Goal: Task Accomplishment & Management: Manage account settings

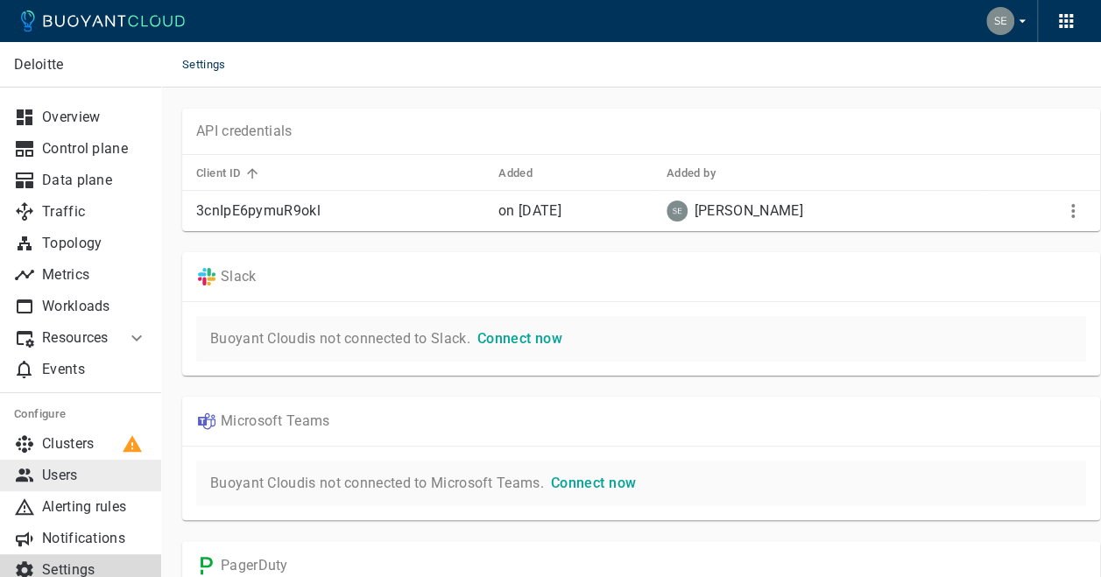
click at [82, 484] on p "Users" at bounding box center [94, 476] width 105 height 18
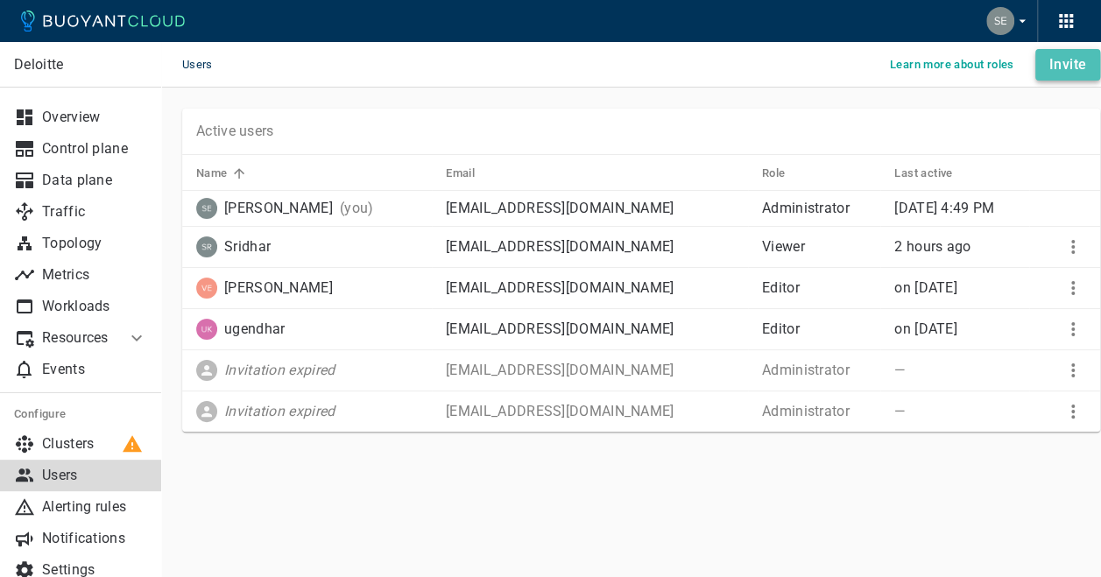
click at [1077, 64] on h4 "Invite" at bounding box center [1068, 65] width 37 height 18
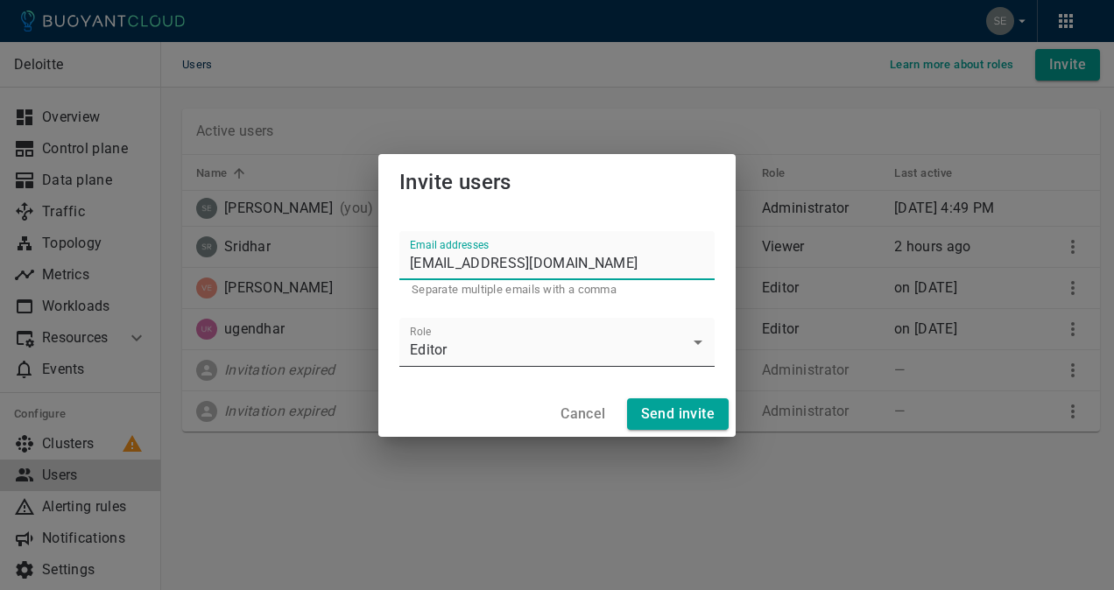
type input "[EMAIL_ADDRESS][DOMAIN_NAME]"
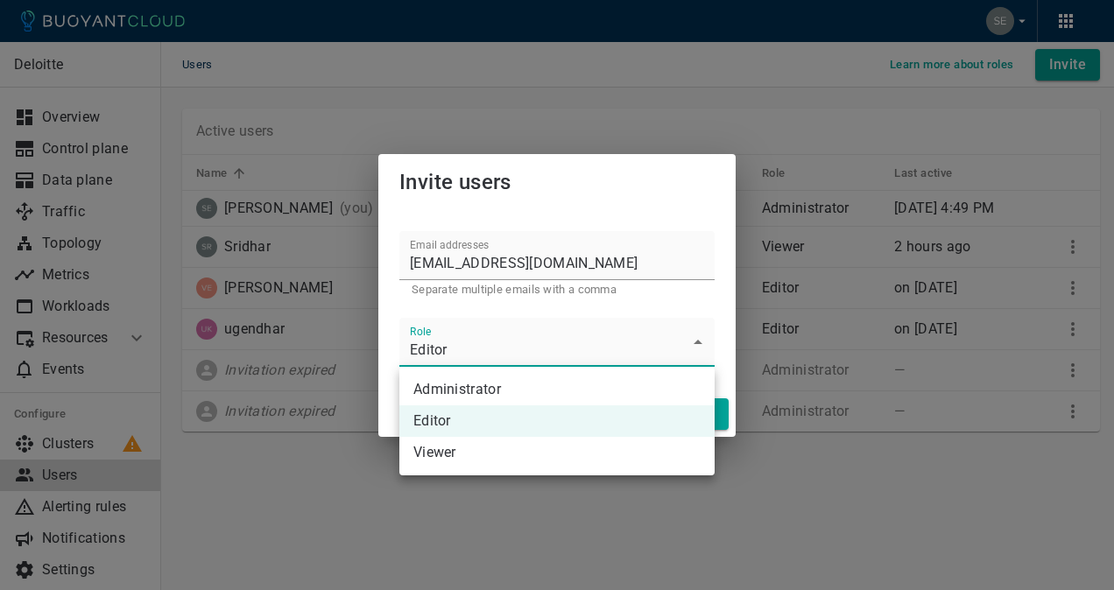
click at [701, 342] on body "Users Learn more about roles Invite Deloitte Overview Control plane Data plane …" at bounding box center [557, 295] width 1114 height 590
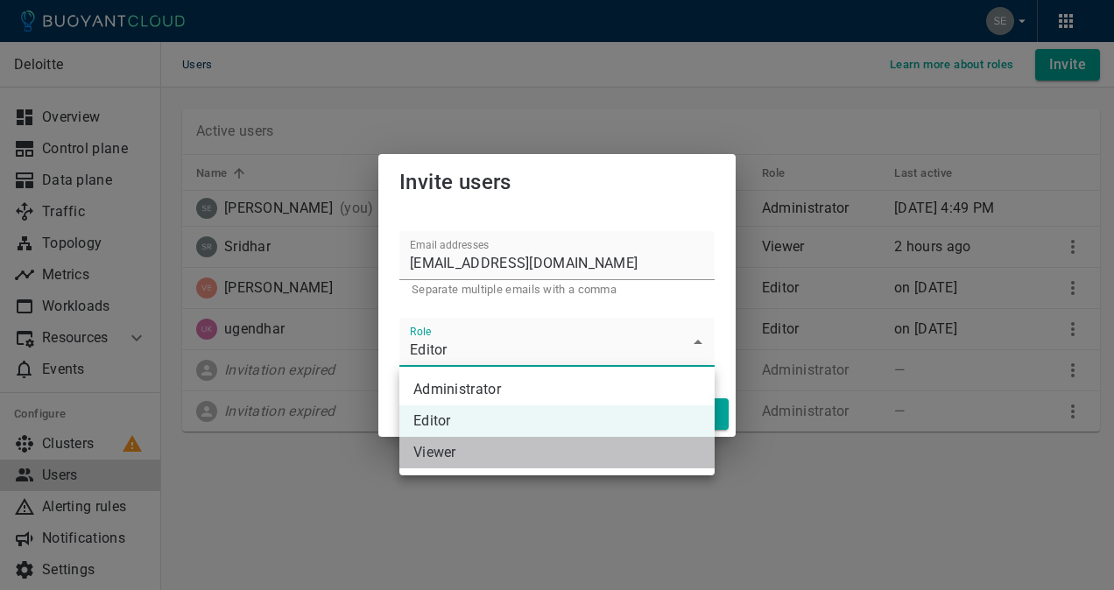
click at [467, 449] on li "Viewer" at bounding box center [557, 453] width 315 height 32
type input "Viewer"
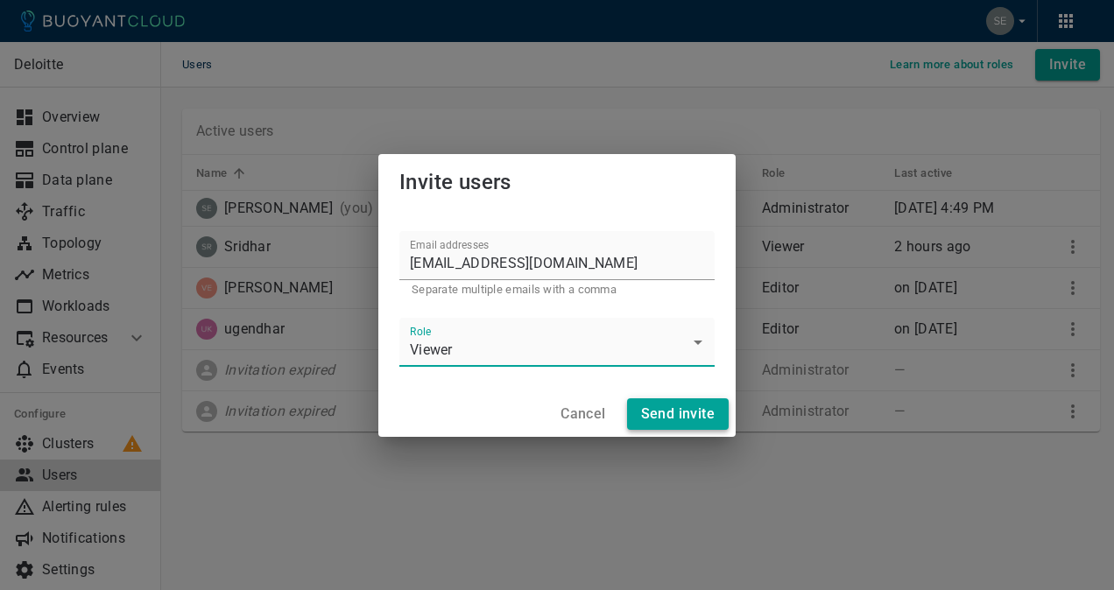
click at [654, 407] on h4 "Send invite" at bounding box center [678, 415] width 74 height 18
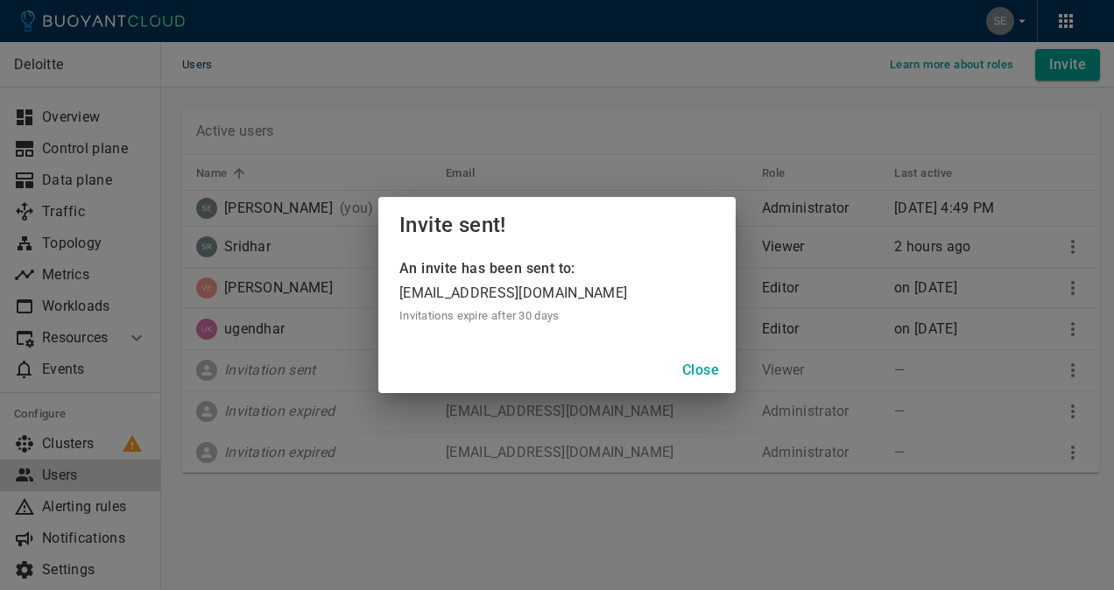
click at [689, 364] on h4 "Close" at bounding box center [700, 371] width 37 height 18
